Goal: Information Seeking & Learning: Learn about a topic

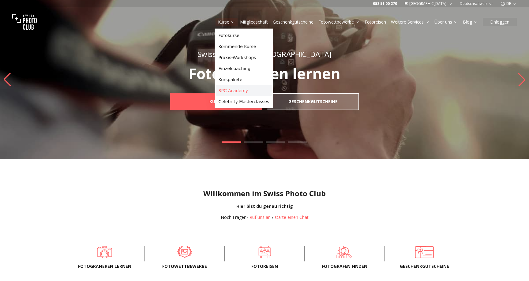
click at [228, 90] on link "SPC Academy" at bounding box center [244, 90] width 56 height 11
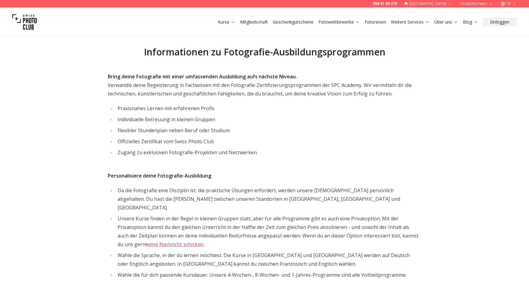
scroll to position [123, 0]
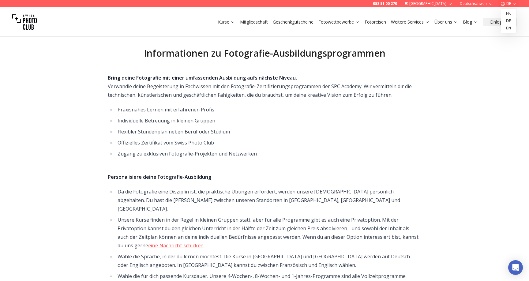
click at [508, 6] on button "DE" at bounding box center [508, 3] width 21 height 7
click at [508, 26] on link "en" at bounding box center [509, 28] width 13 height 7
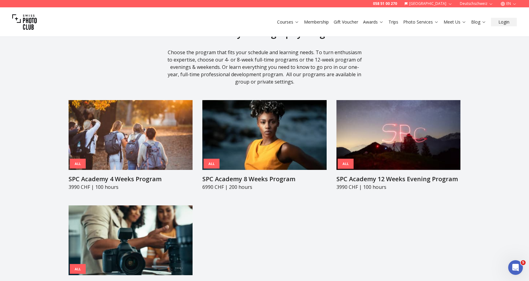
scroll to position [591, 0]
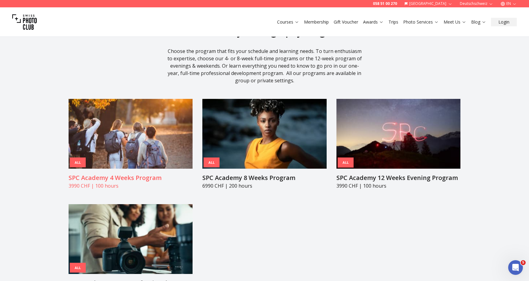
click at [155, 174] on h3 "SPC Academy 4 Weeks Program" at bounding box center [131, 178] width 124 height 9
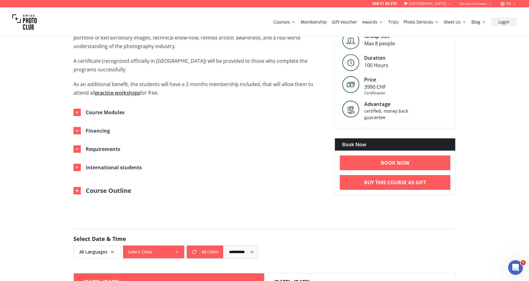
scroll to position [250, 0]
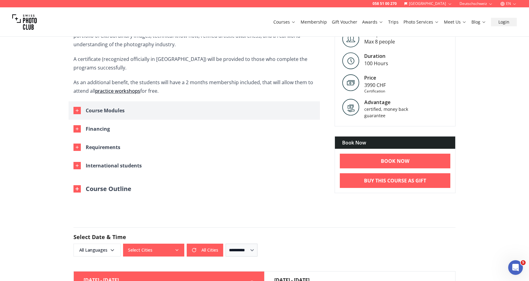
click at [93, 111] on div "Course Modules" at bounding box center [105, 110] width 39 height 9
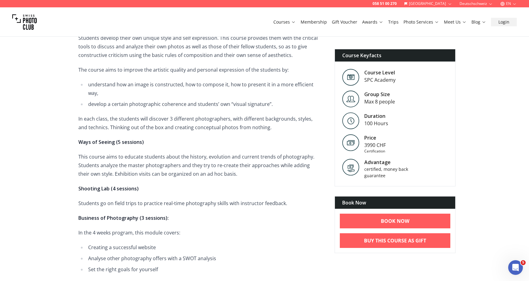
scroll to position [495, 0]
